Goal: Obtain resource: Download file/media

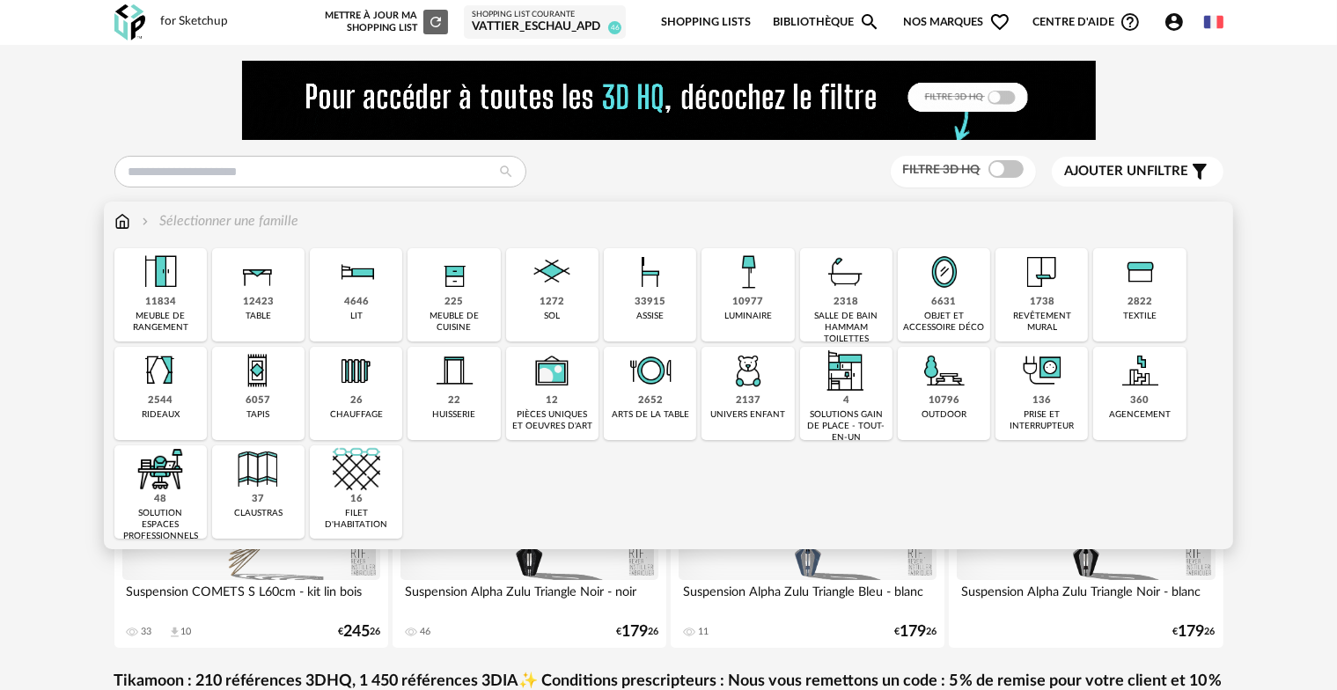
click at [1052, 298] on div "1738" at bounding box center [1042, 302] width 25 height 13
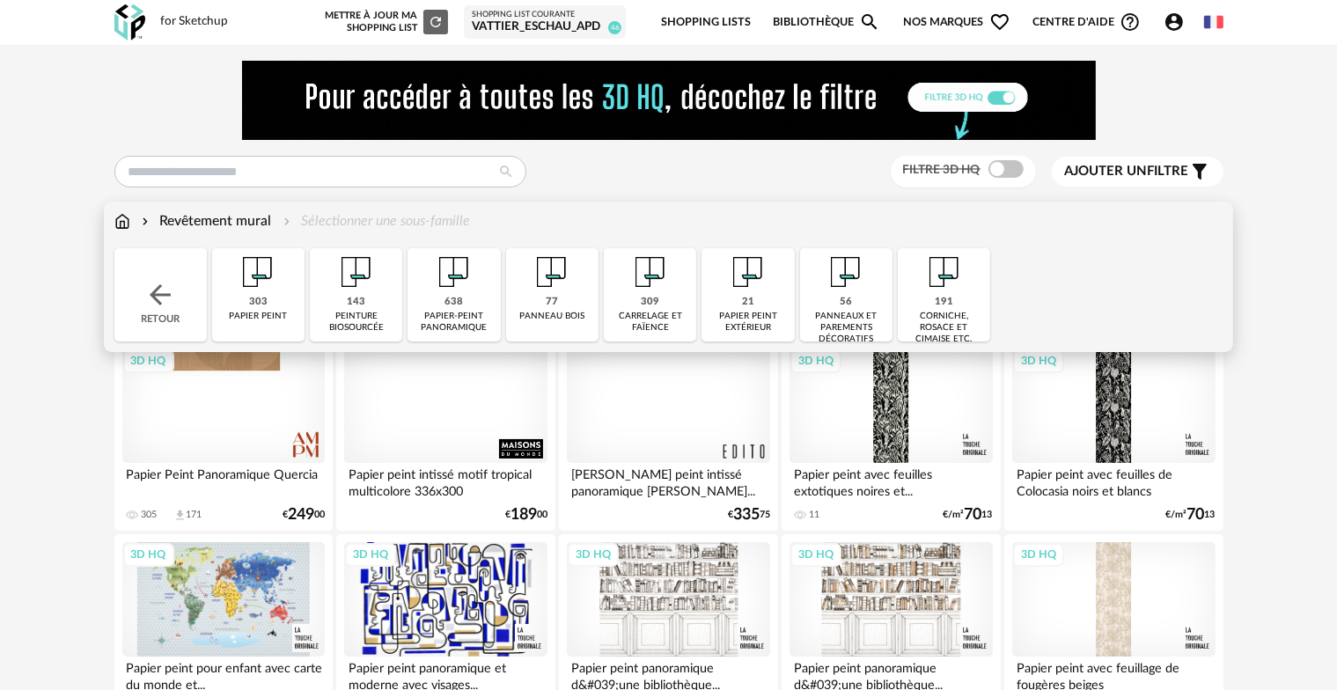
click at [1179, 172] on span "Ajouter un filtre" at bounding box center [1127, 172] width 124 height 18
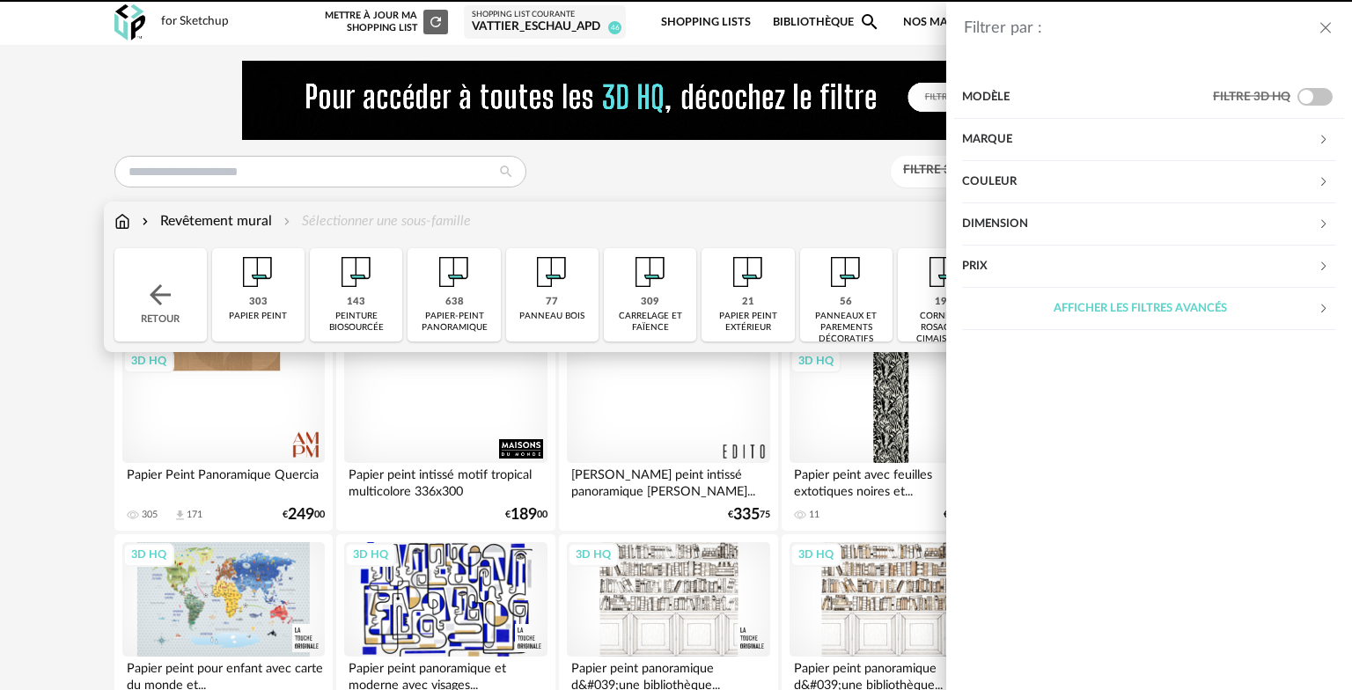
click at [1005, 139] on div "Marque" at bounding box center [1139, 140] width 355 height 42
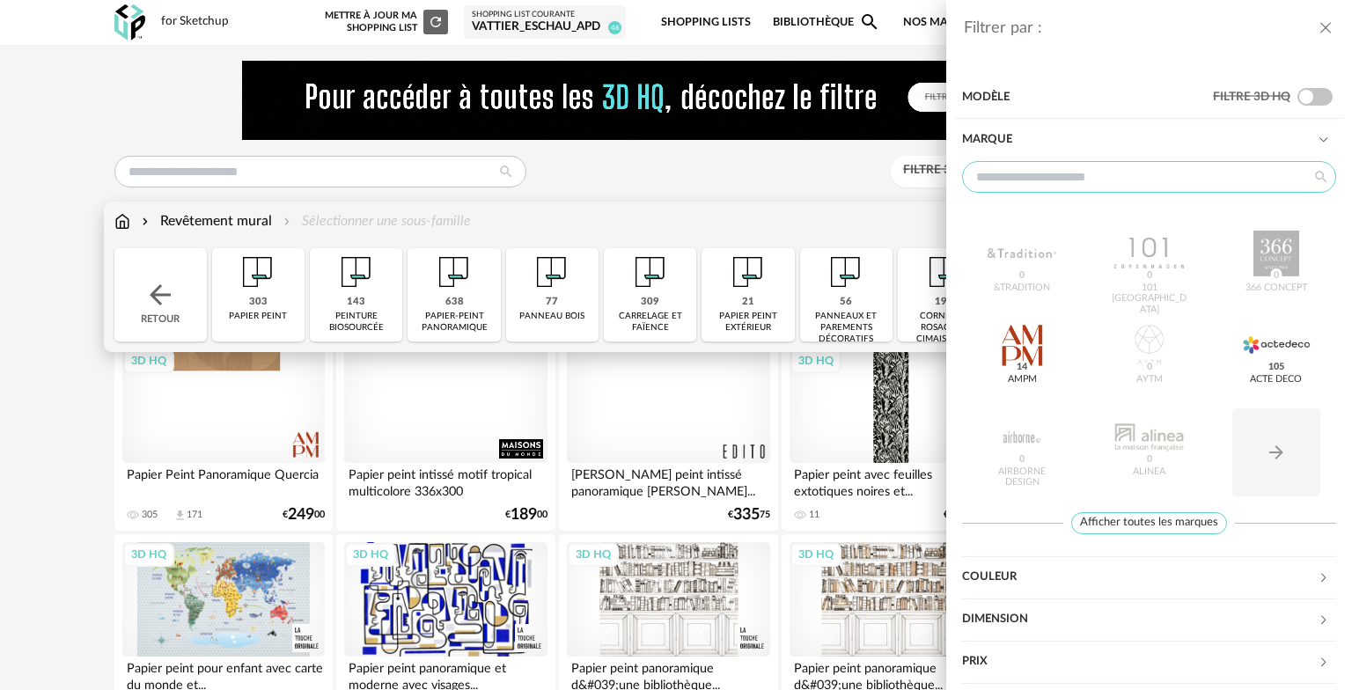
click at [999, 180] on input "text" at bounding box center [1149, 177] width 374 height 32
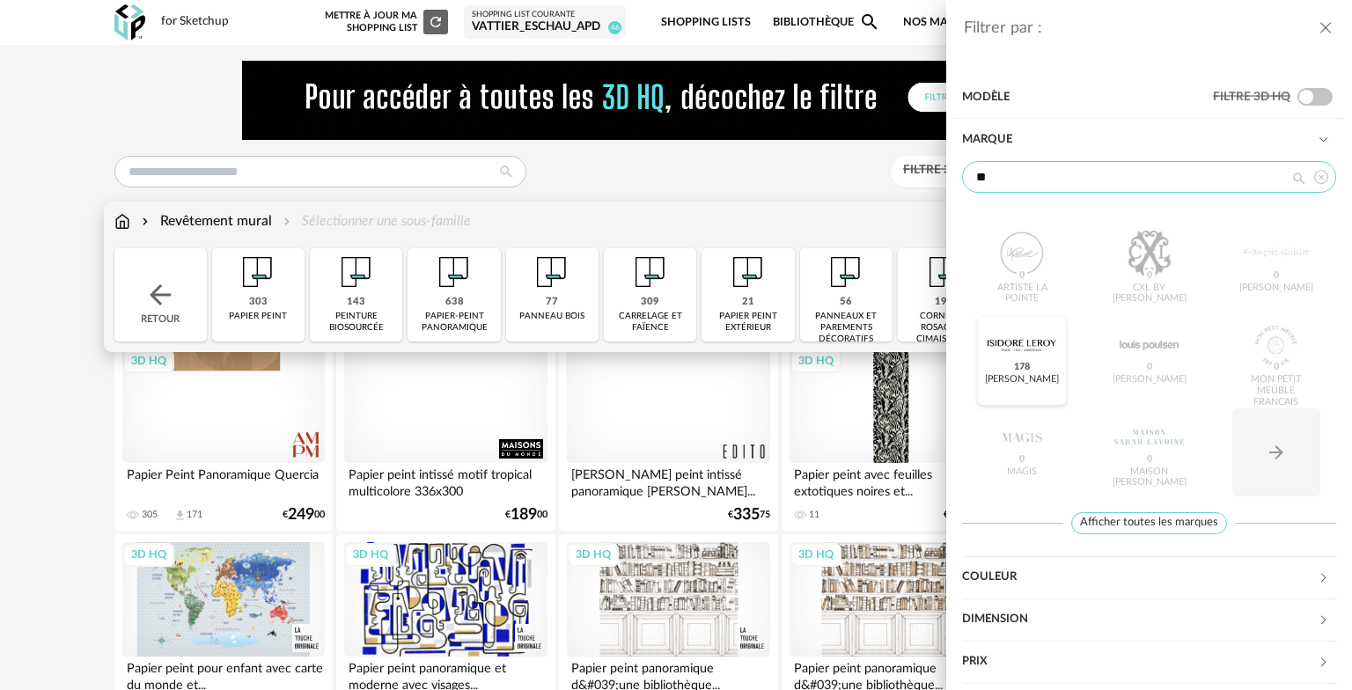
type input "**"
click at [1021, 372] on span "178" at bounding box center [1022, 368] width 22 height 14
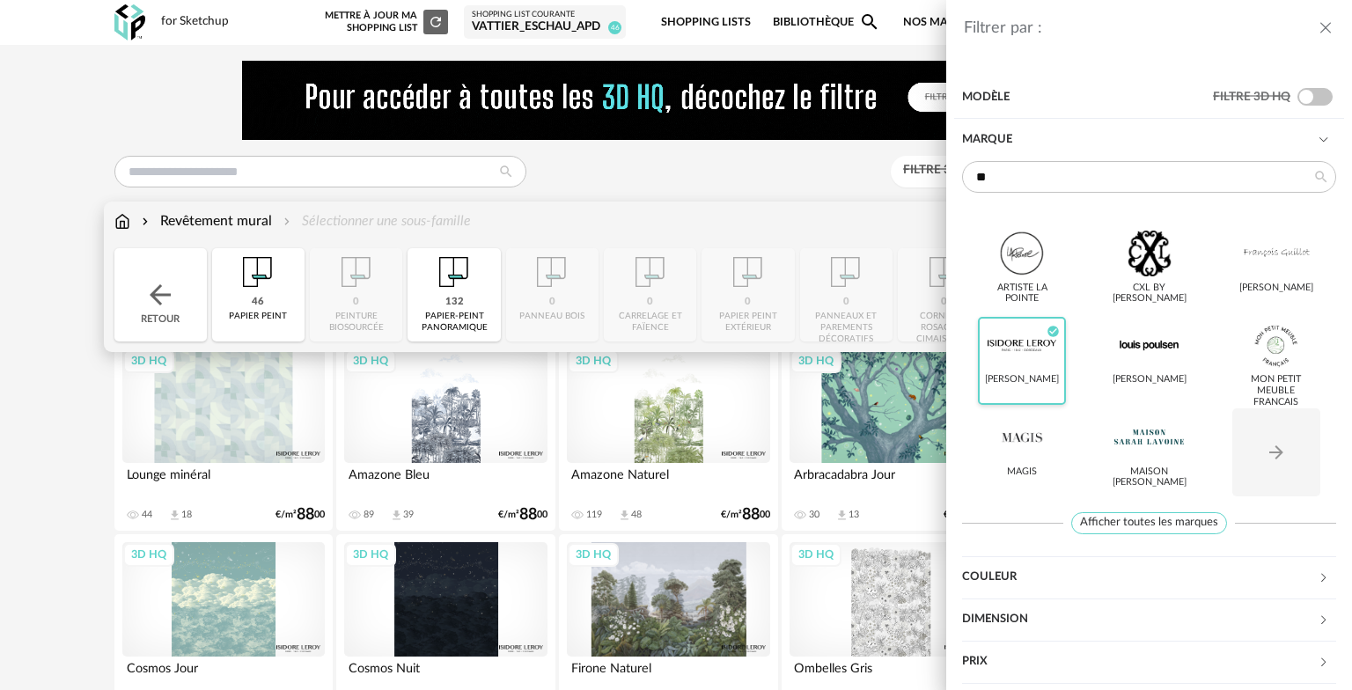
click at [1320, 30] on icon "close drawer" at bounding box center [1325, 28] width 18 height 18
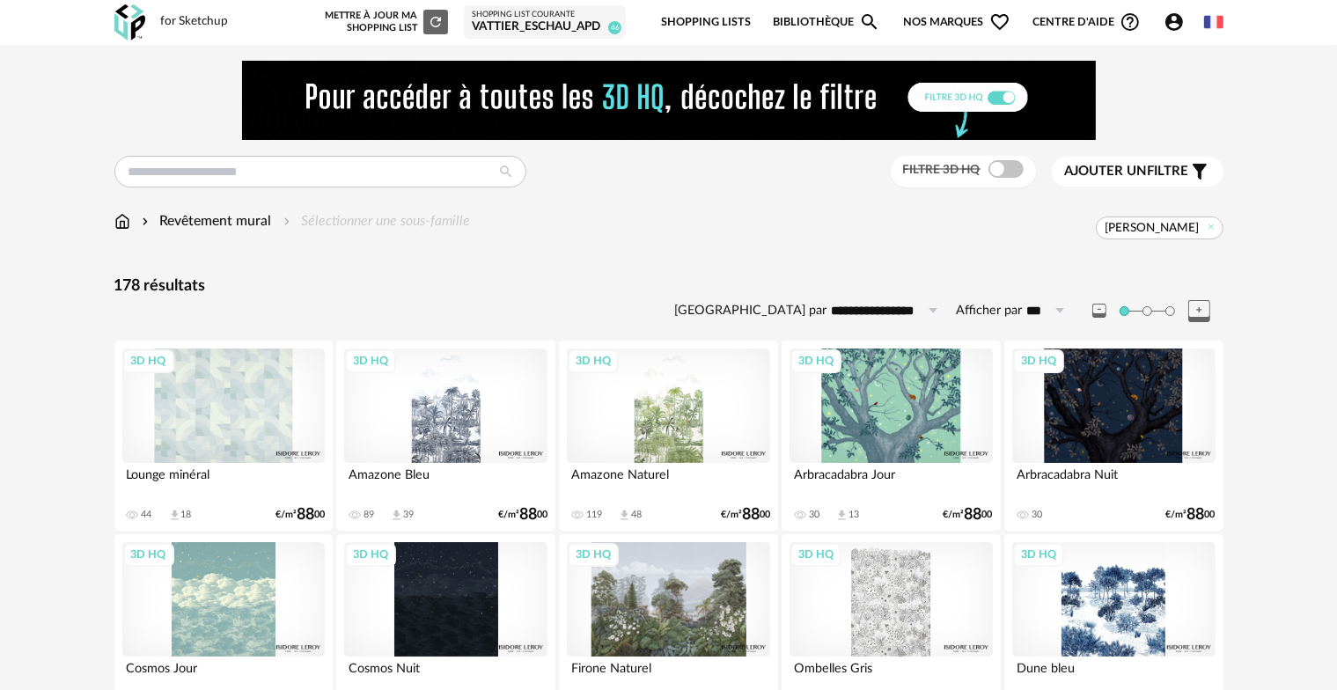
click at [1126, 165] on span "Ajouter un" at bounding box center [1106, 171] width 83 height 13
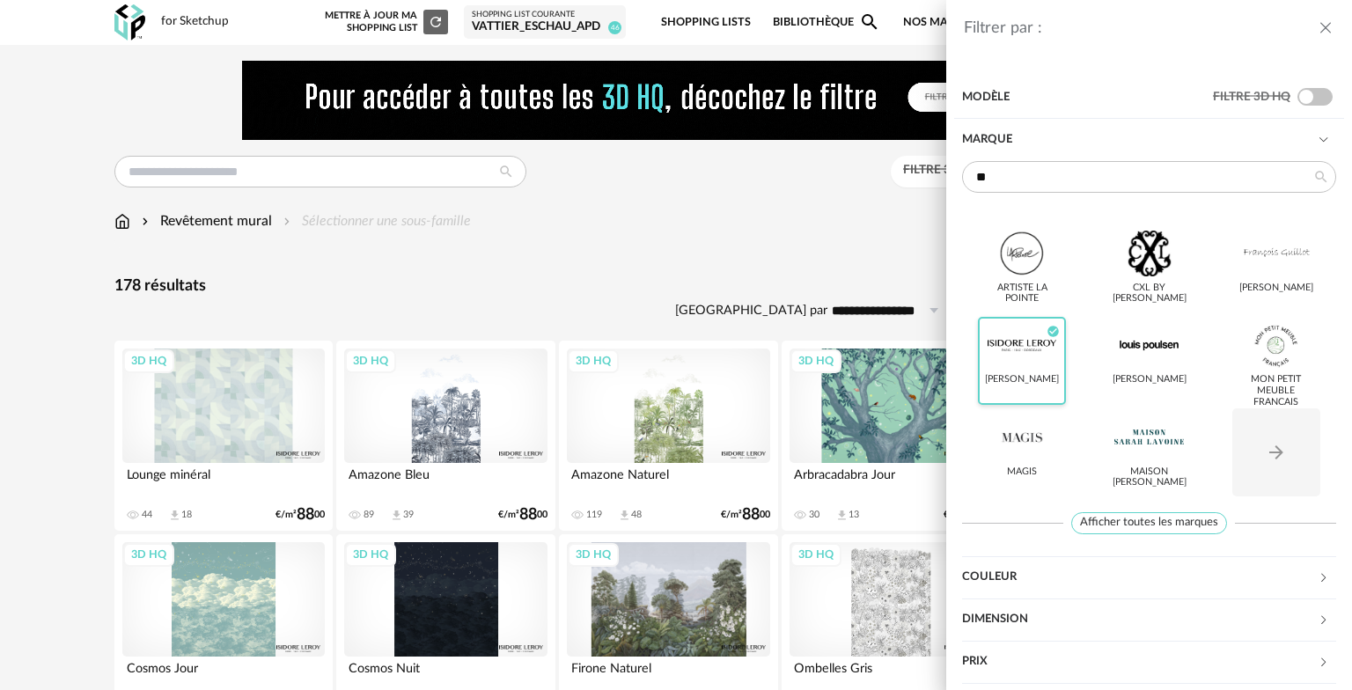
click at [998, 570] on div "Couleur" at bounding box center [1139, 577] width 355 height 42
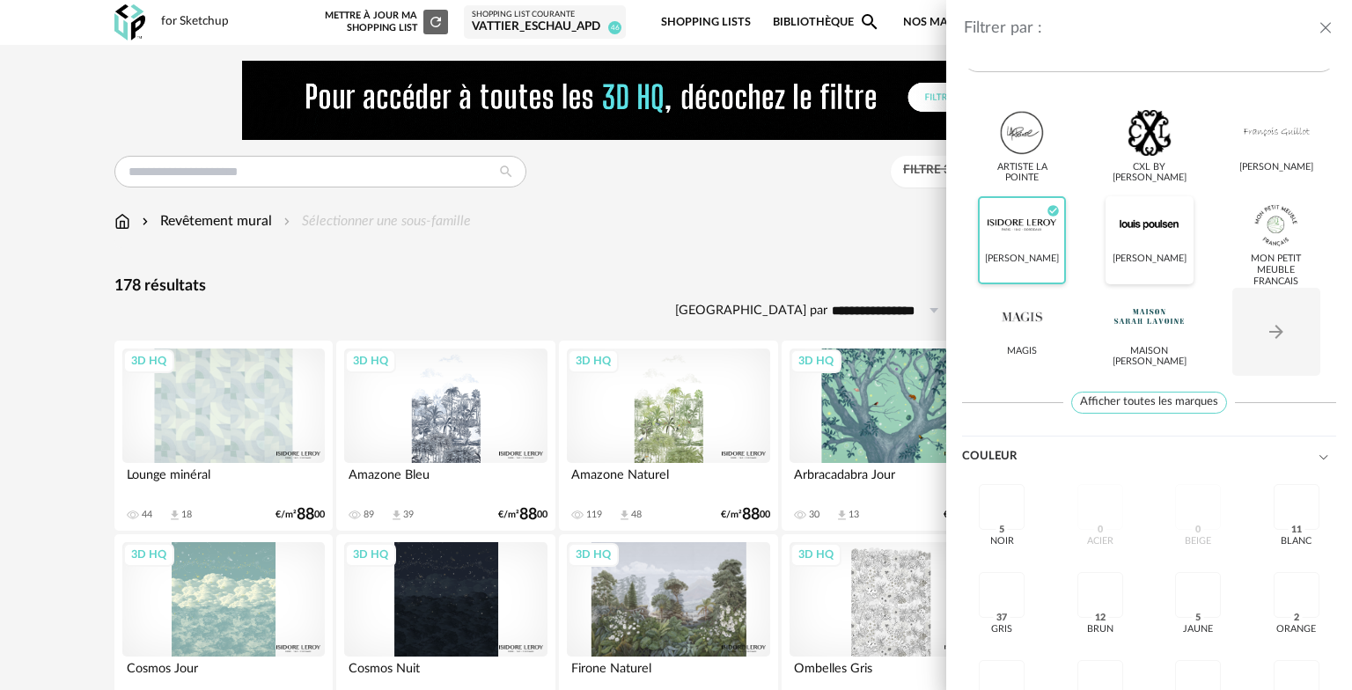
scroll to position [264, 0]
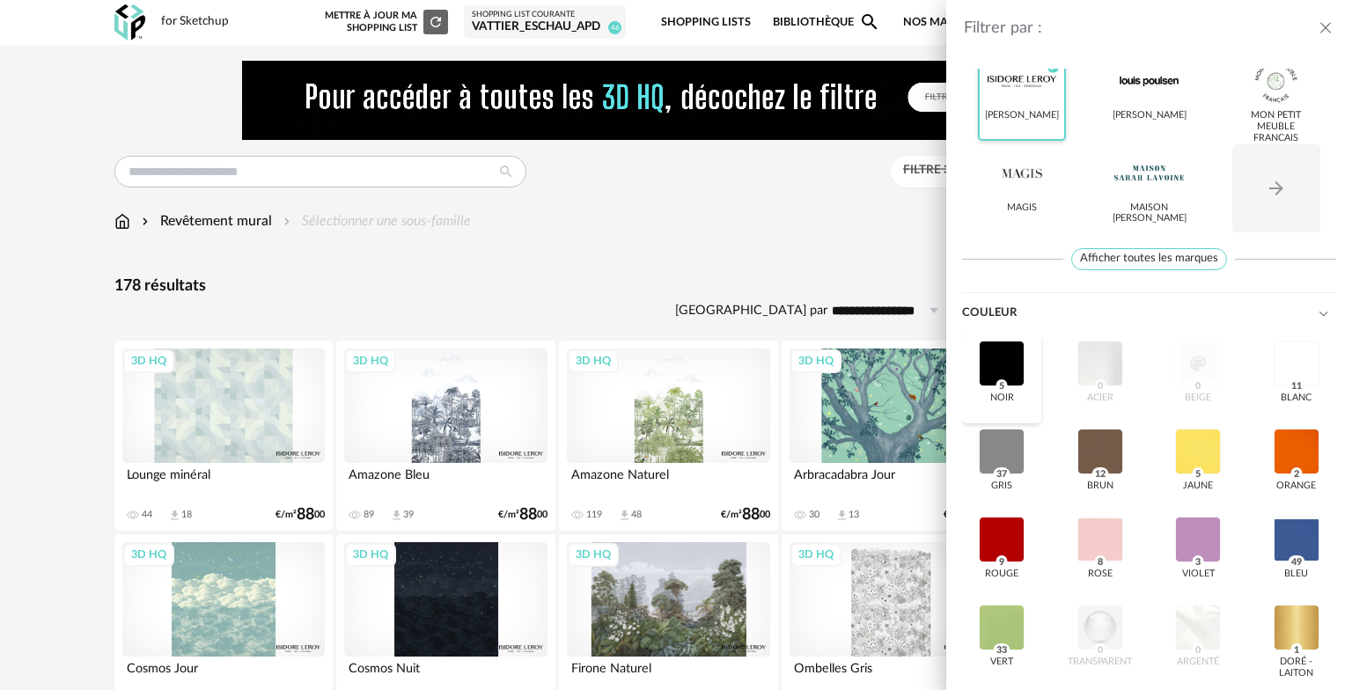
click at [1015, 366] on div at bounding box center [1001, 364] width 46 height 46
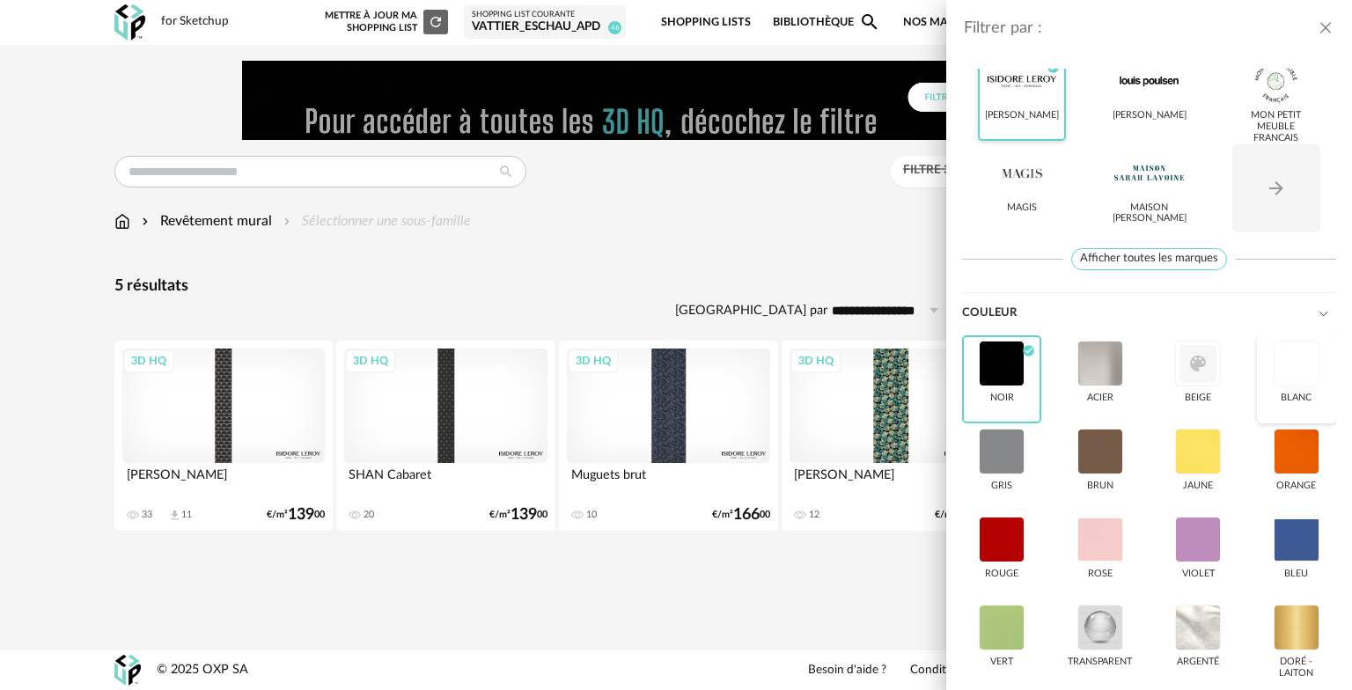
click at [1292, 359] on div at bounding box center [1296, 364] width 46 height 46
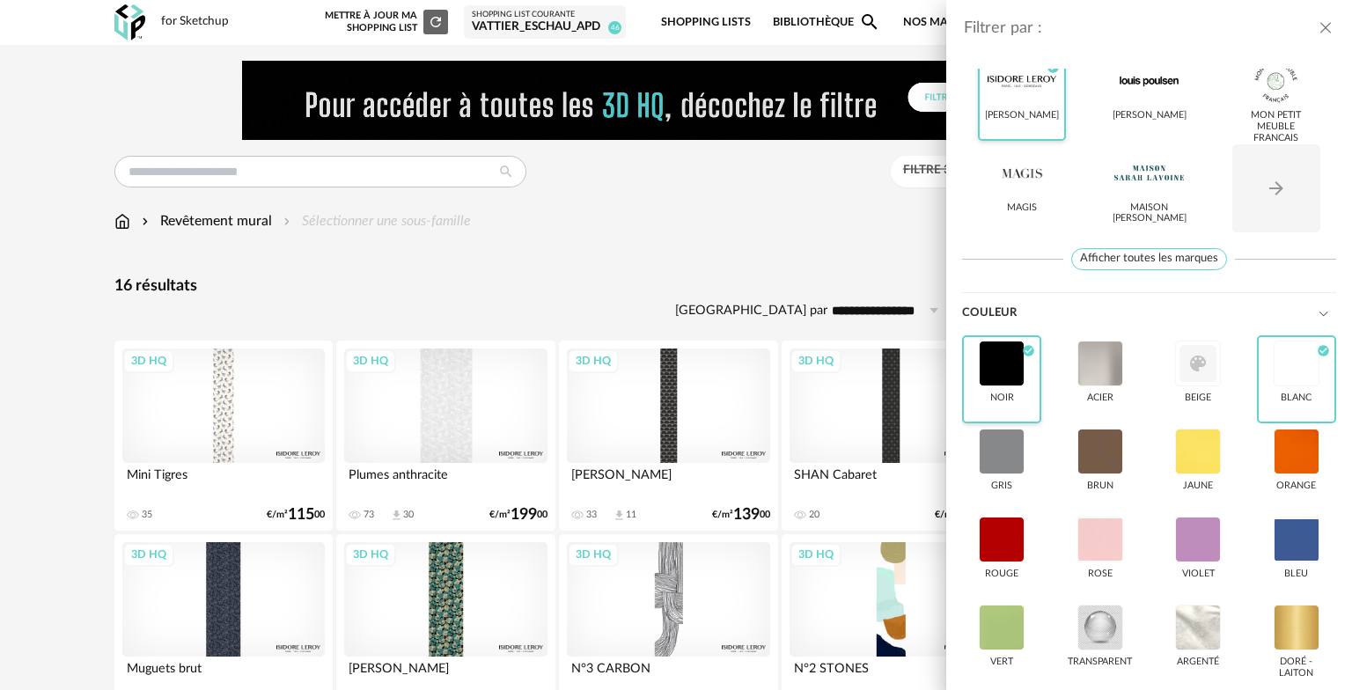
click at [1000, 369] on div at bounding box center [1001, 364] width 46 height 46
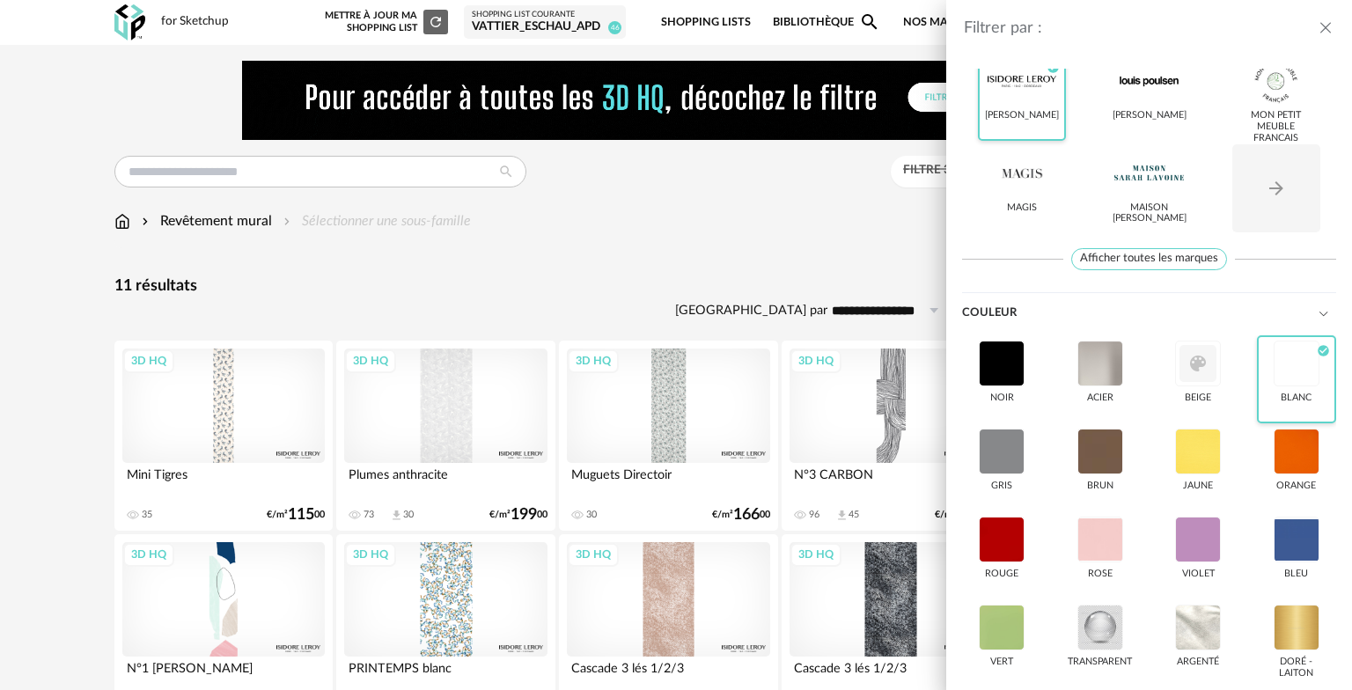
click at [1274, 390] on div "blanc Check Circle icon" at bounding box center [1296, 379] width 79 height 88
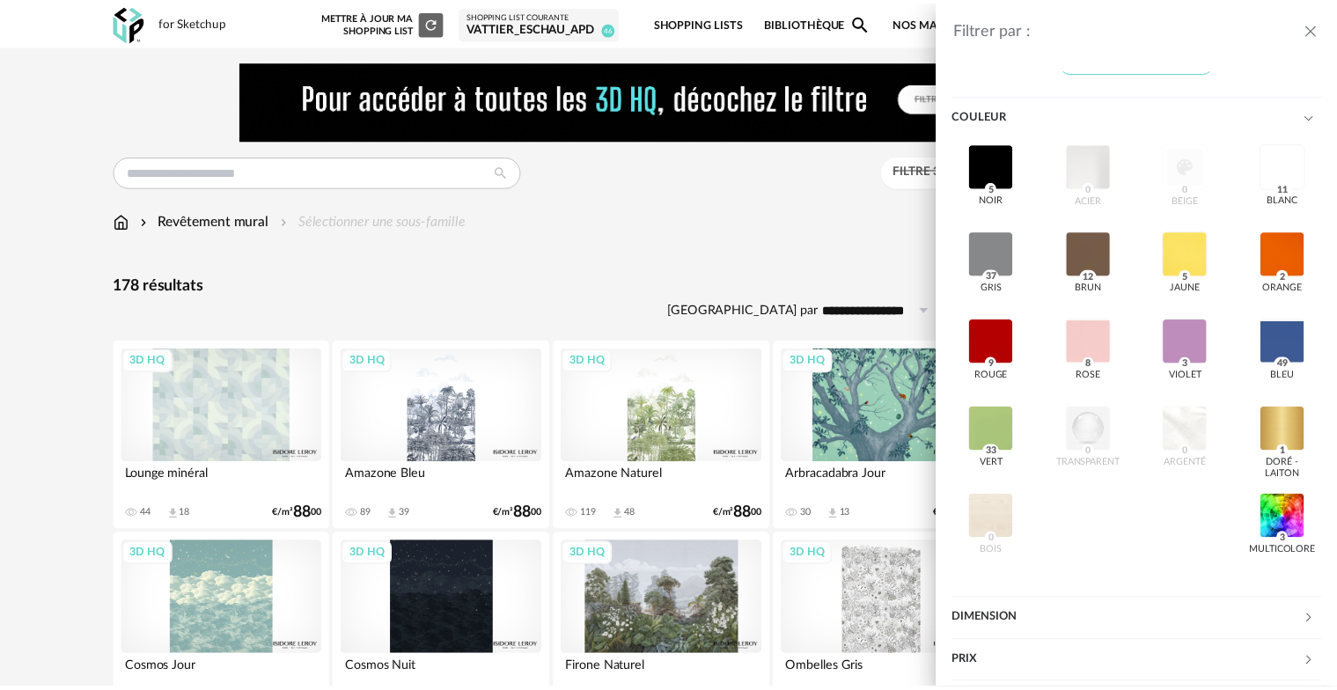
scroll to position [504, 0]
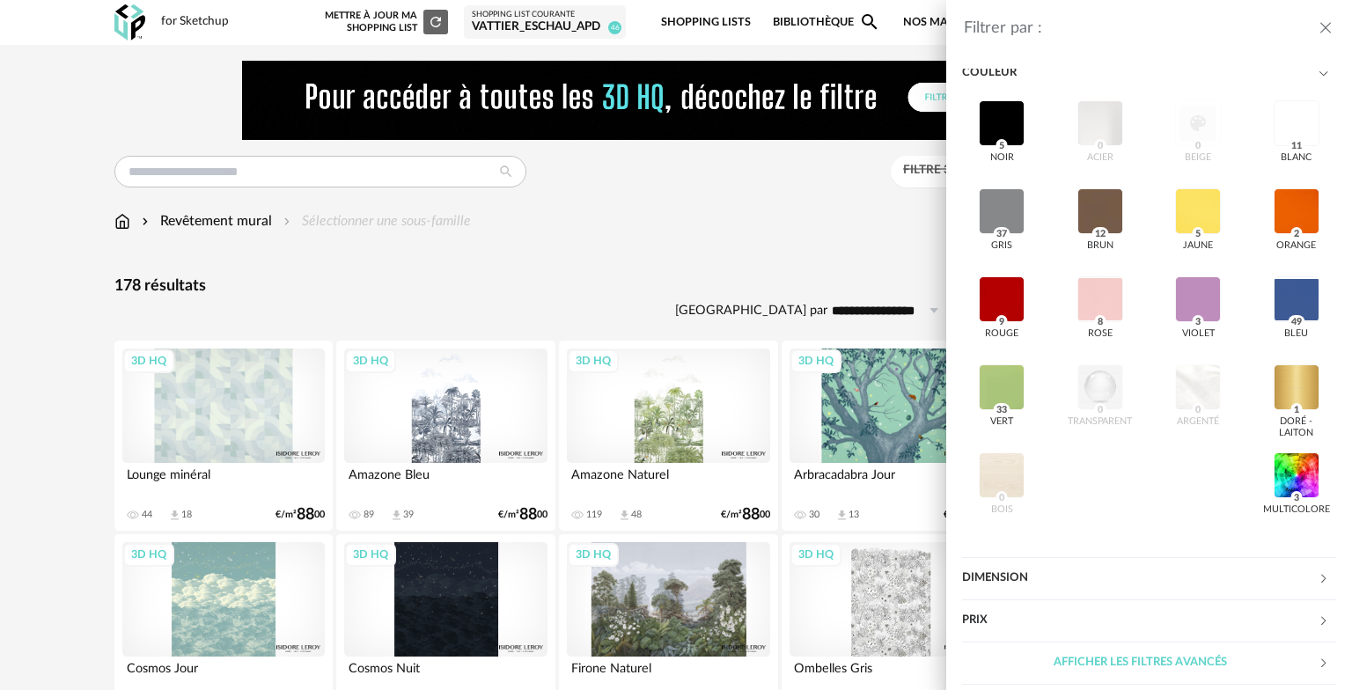
click at [779, 313] on div "Filtrer par : Modèle Filtre 3D HQ Marque ** Artiste [GEOGRAPHIC_DATA] CXL by [P…" at bounding box center [676, 345] width 1352 height 690
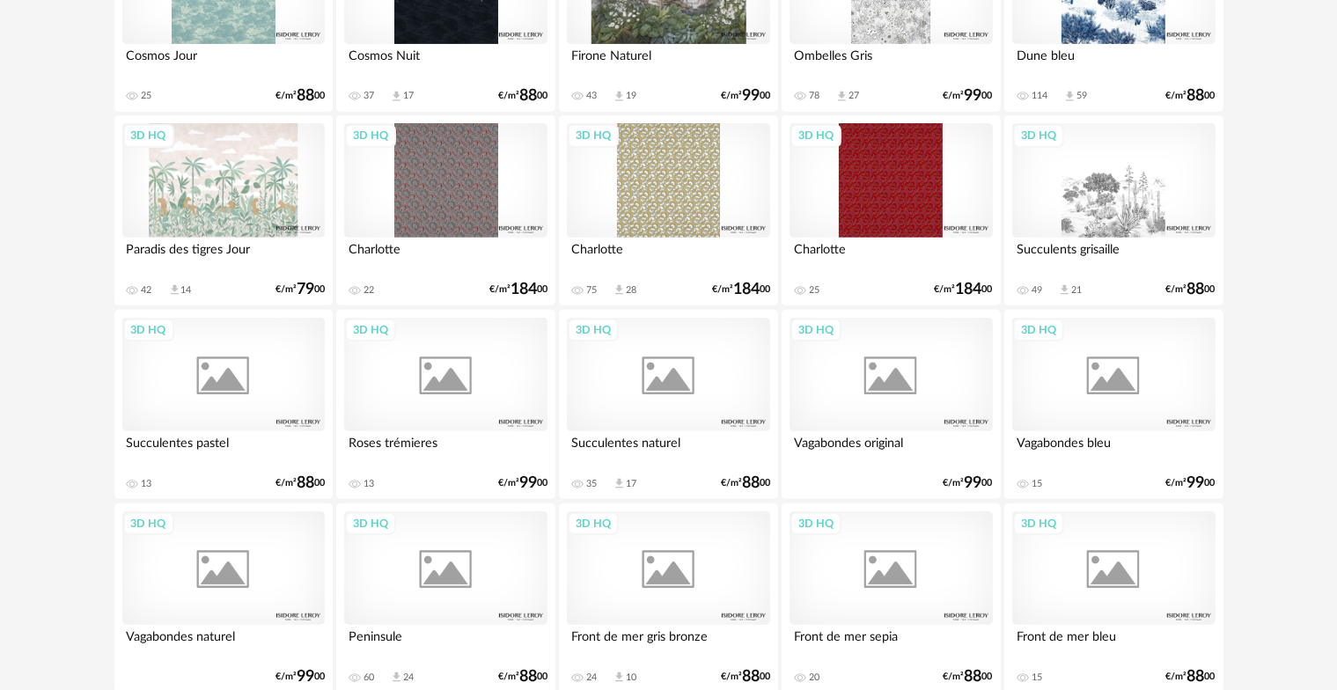
scroll to position [616, 0]
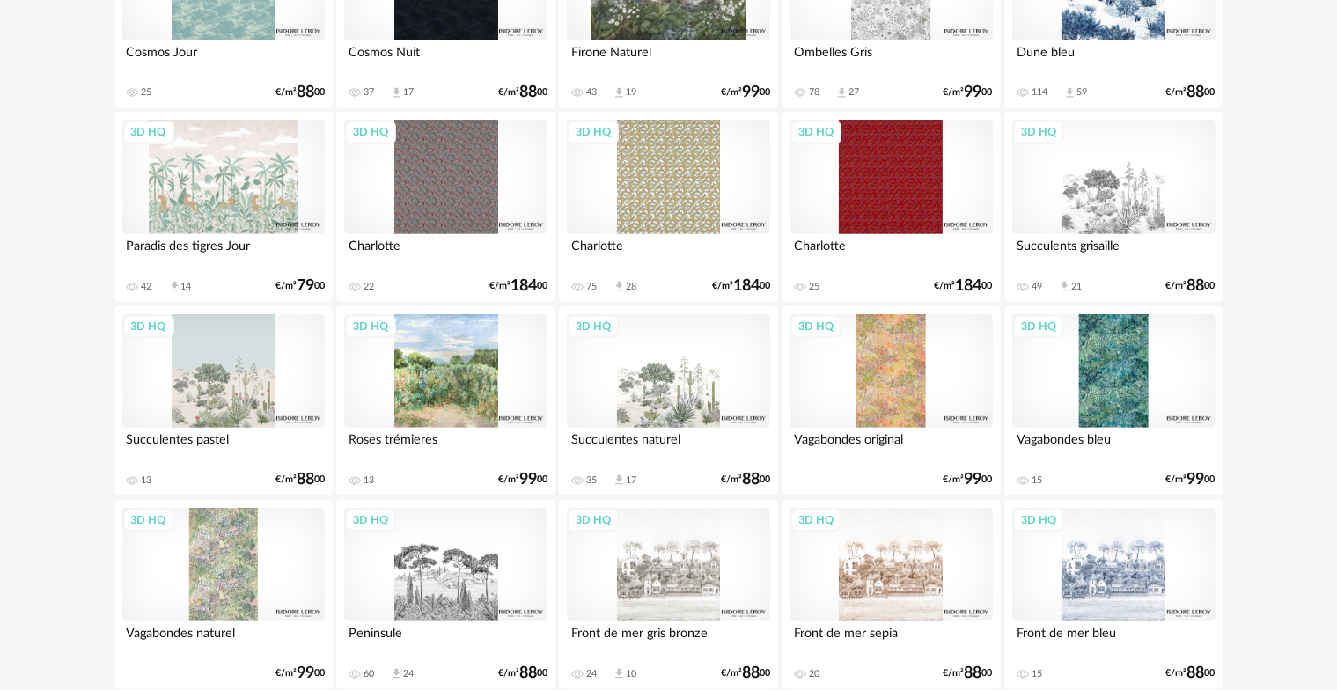
click at [1085, 211] on div "3D HQ" at bounding box center [1113, 177] width 202 height 114
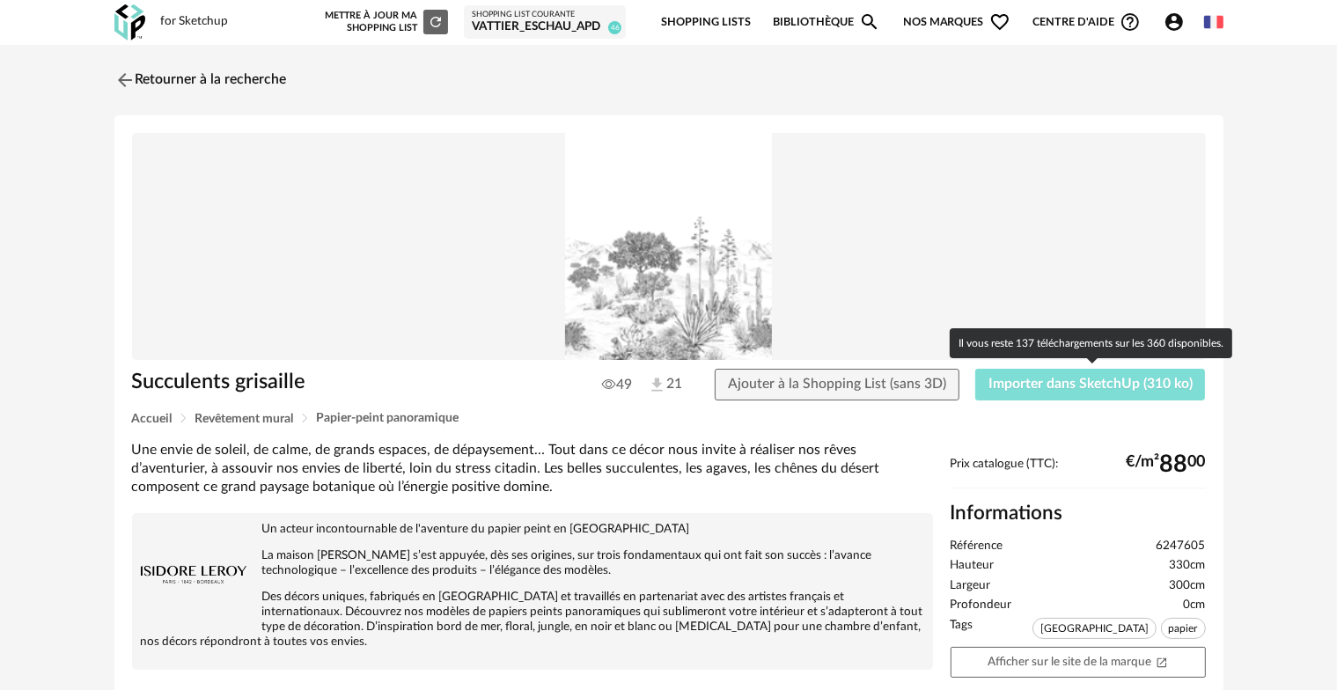
click at [1050, 378] on span "Importer dans SketchUp (310 ko)" at bounding box center [1090, 384] width 204 height 14
